Goal: Task Accomplishment & Management: Complete application form

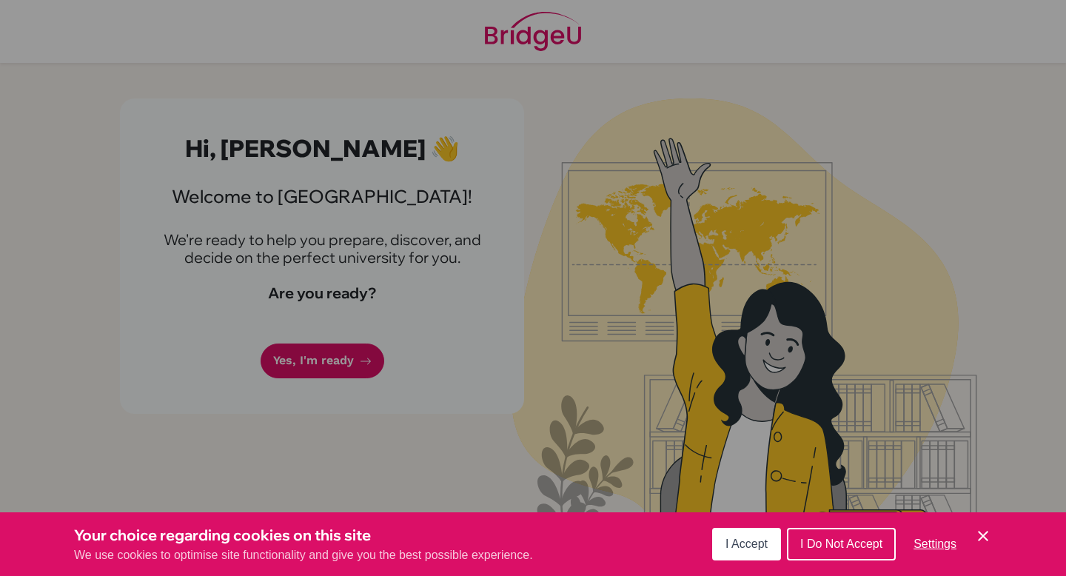
click at [424, 192] on div "Cookie Preferences" at bounding box center [533, 288] width 1066 height 576
click at [988, 526] on div "I Accept I Do Not Accept Settings Cookie Control Close Icon" at bounding box center [852, 544] width 280 height 39
click at [988, 533] on icon "Cookie Control Close Icon" at bounding box center [983, 536] width 18 height 18
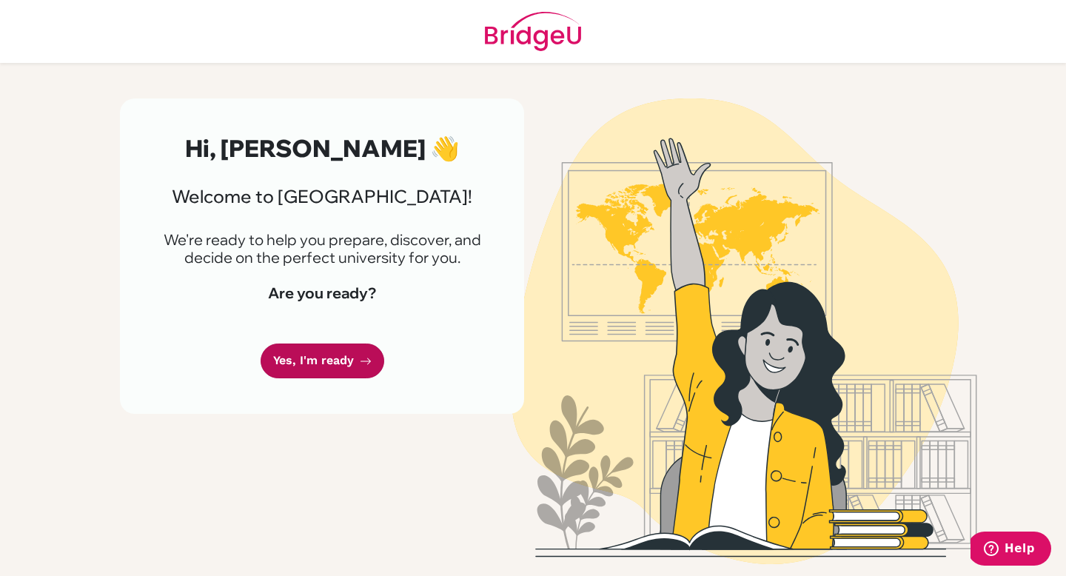
click at [310, 364] on link "Yes, I'm ready" at bounding box center [323, 361] width 124 height 35
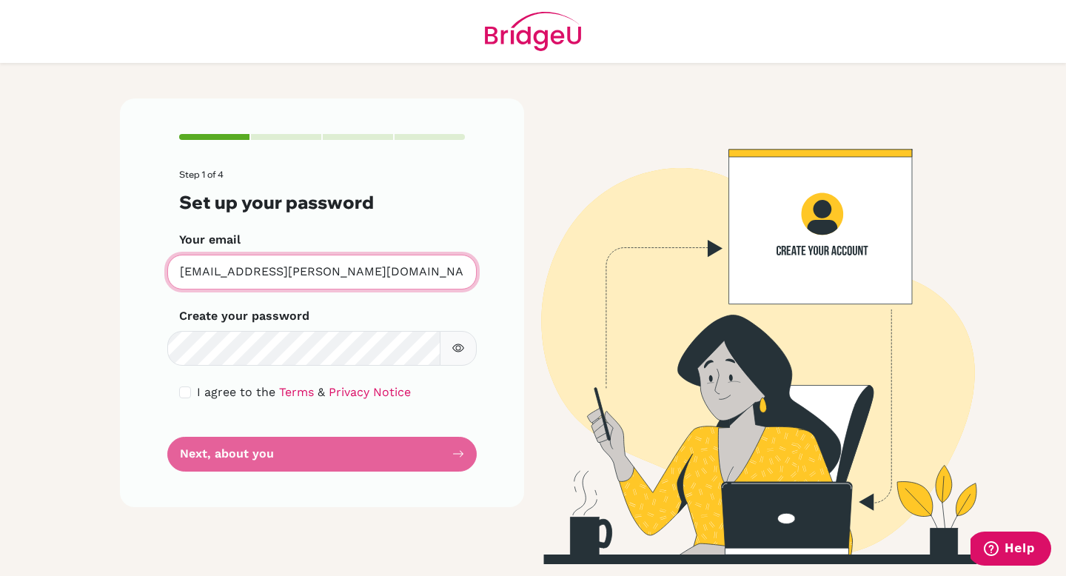
click at [304, 282] on input "[EMAIL_ADDRESS][PERSON_NAME][DOMAIN_NAME]" at bounding box center [322, 272] width 310 height 35
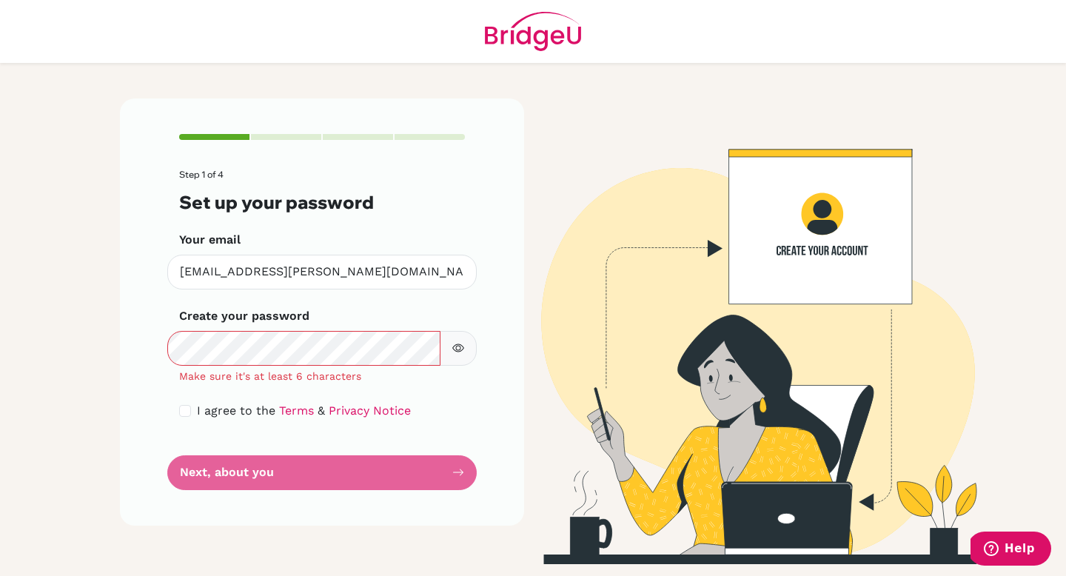
click at [476, 349] on button "button" at bounding box center [458, 348] width 37 height 35
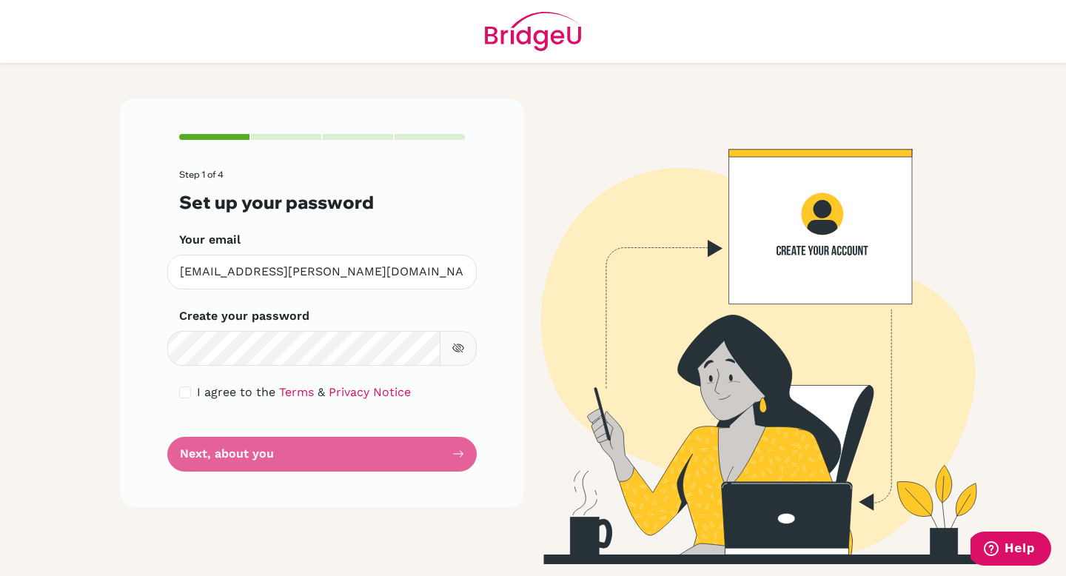
click at [501, 335] on div "Step 1 of 4 Set up your password Your email [EMAIL_ADDRESS][PERSON_NAME][DOMAIN…" at bounding box center [322, 302] width 404 height 409
click at [216, 445] on form "Step 1 of 4 Set up your password Your email [EMAIL_ADDRESS][PERSON_NAME][DOMAIN…" at bounding box center [322, 321] width 286 height 302
click at [224, 457] on form "Step 1 of 4 Set up your password Your email [EMAIL_ADDRESS][PERSON_NAME][DOMAIN…" at bounding box center [322, 321] width 286 height 302
click at [187, 392] on input "checkbox" at bounding box center [185, 393] width 12 height 12
checkbox input "true"
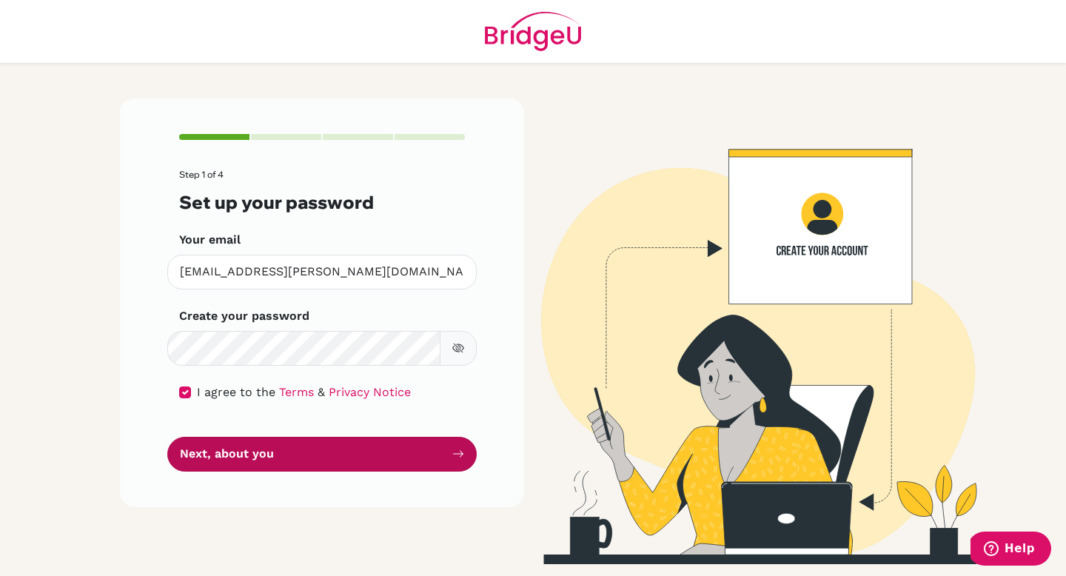
click at [246, 470] on button "Next, about you" at bounding box center [322, 454] width 310 height 35
